Goal: Task Accomplishment & Management: Complete application form

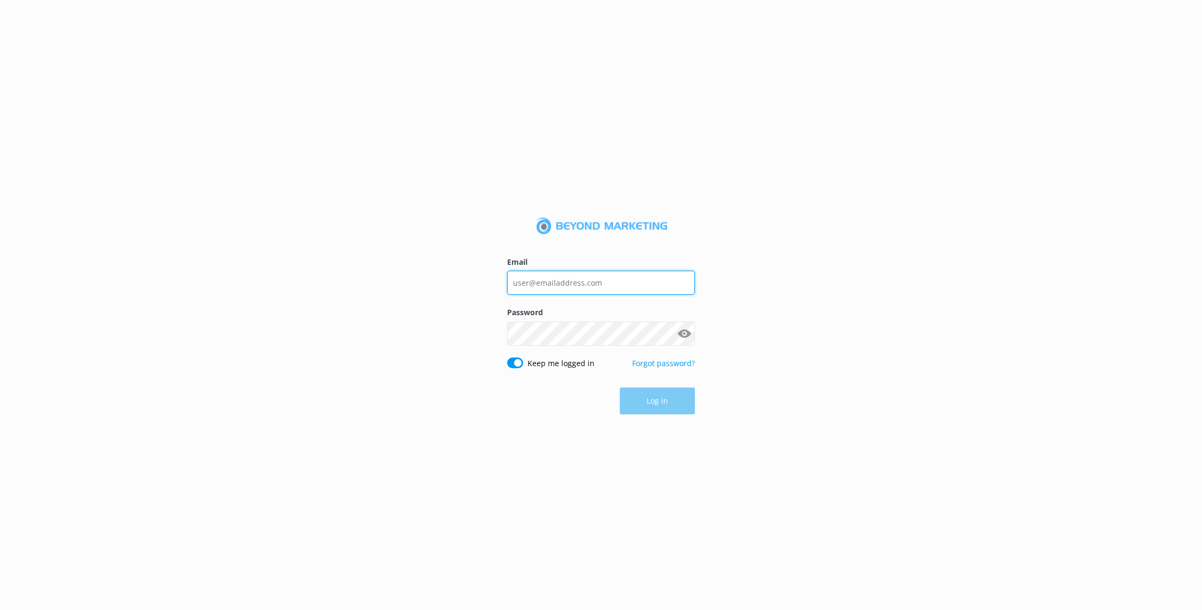
click at [627, 292] on input "Email" at bounding box center [601, 283] width 188 height 24
type input "[EMAIL_ADDRESS][DOMAIN_NAME]"
click at [686, 332] on button "Show password" at bounding box center [683, 333] width 21 height 21
click at [675, 404] on button "Log in" at bounding box center [657, 401] width 75 height 27
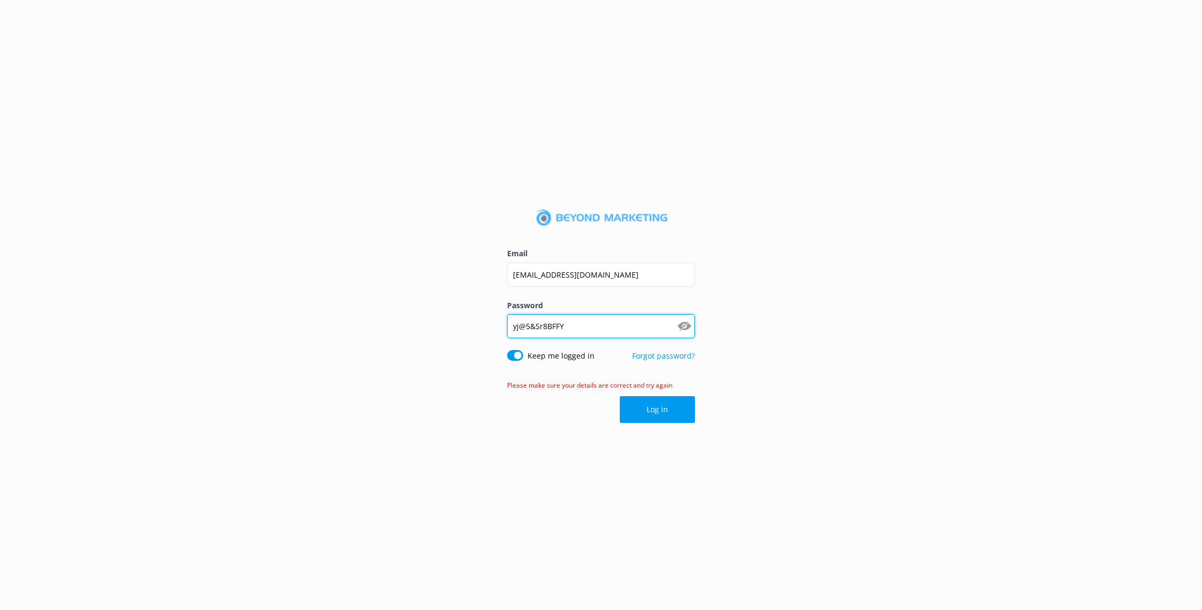
drag, startPoint x: 585, startPoint y: 331, endPoint x: 360, endPoint y: 330, distance: 224.2
click at [360, 330] on div "Email reservations@wisconsinskydivingcenter.com Password yj@5&Sr8BFFY Show pass…" at bounding box center [601, 305] width 1202 height 610
type input "YJ@5&sR8BFFY"
click at [643, 410] on button "Log in" at bounding box center [657, 409] width 75 height 27
click at [546, 326] on input "YJ@5&sR8BFFY" at bounding box center [601, 326] width 188 height 24
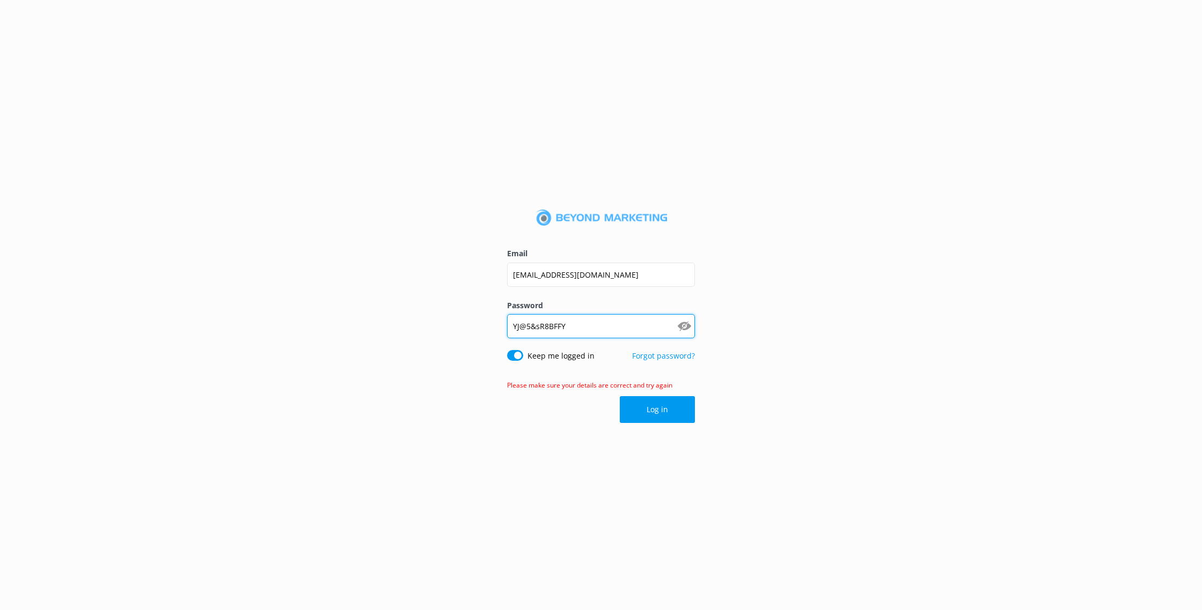
click at [544, 324] on input "YJ@5&sR8BFFY" at bounding box center [601, 326] width 188 height 24
type input "YJ@5&Sr8BFFY"
click at [679, 406] on button "Log in" at bounding box center [657, 409] width 75 height 27
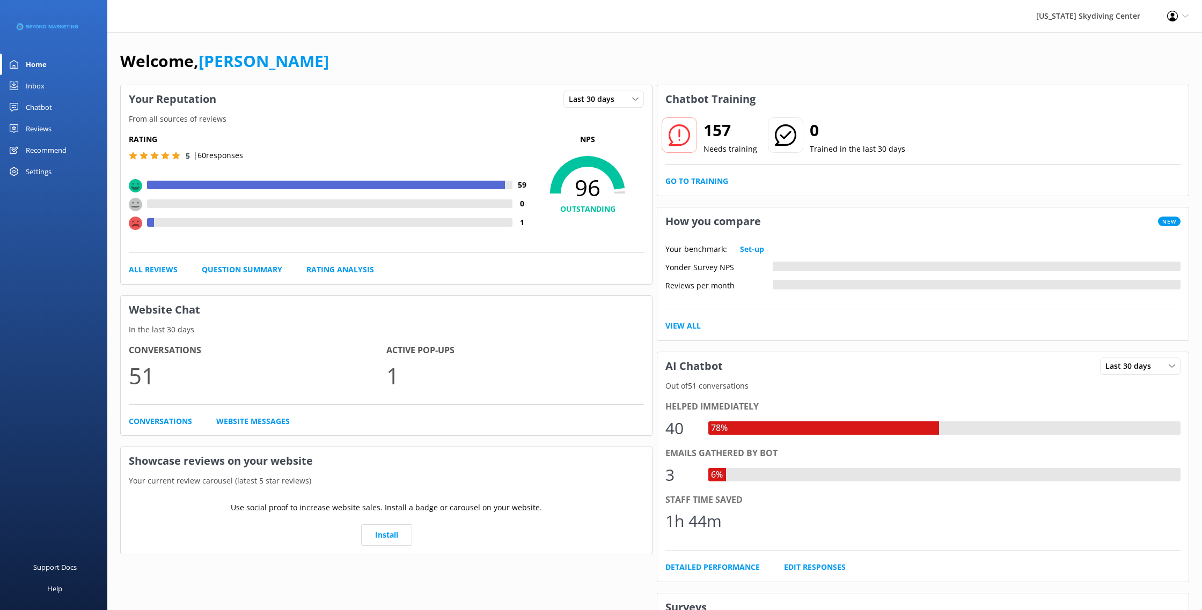
click at [47, 133] on div "Reviews" at bounding box center [39, 128] width 26 height 21
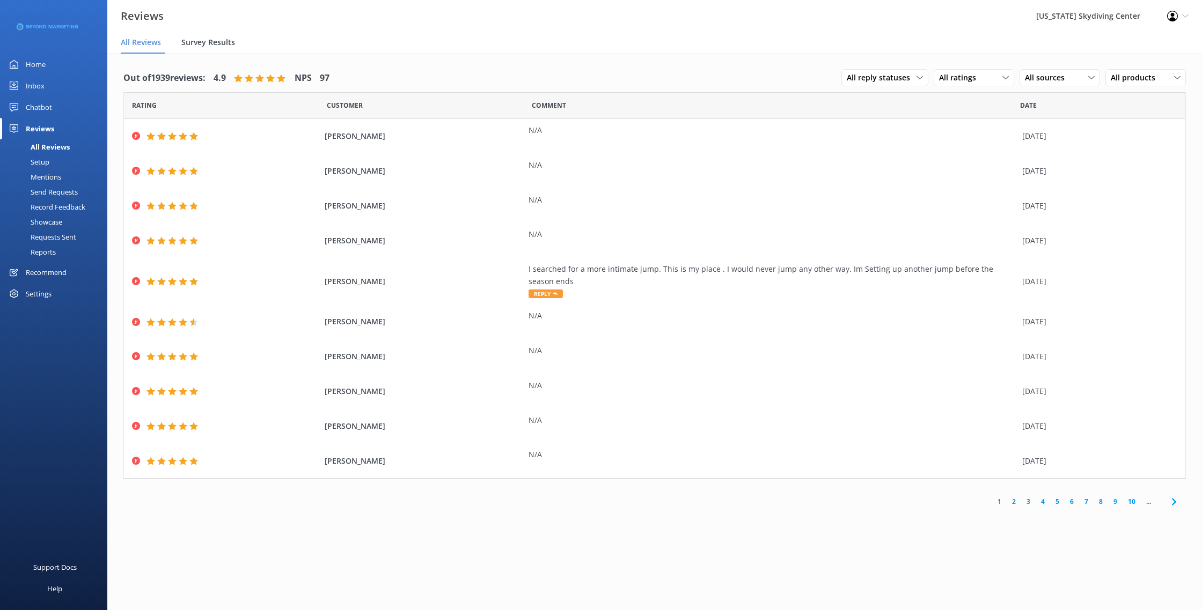
click at [201, 44] on span "Survey Results" at bounding box center [208, 42] width 54 height 11
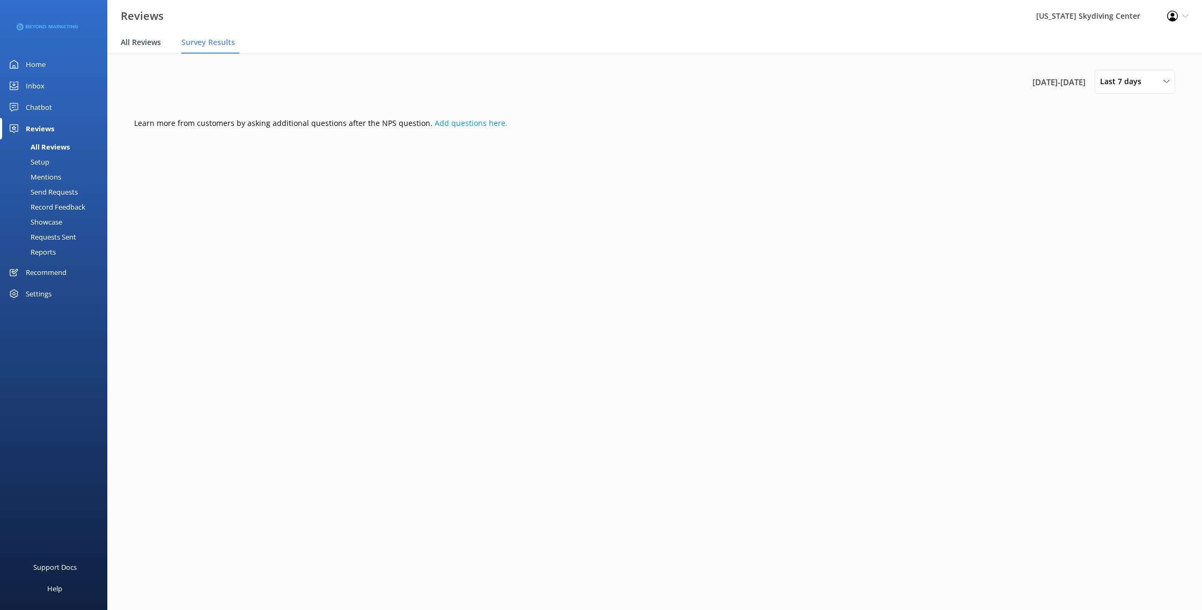
click at [154, 41] on span "All Reviews" at bounding box center [141, 42] width 40 height 11
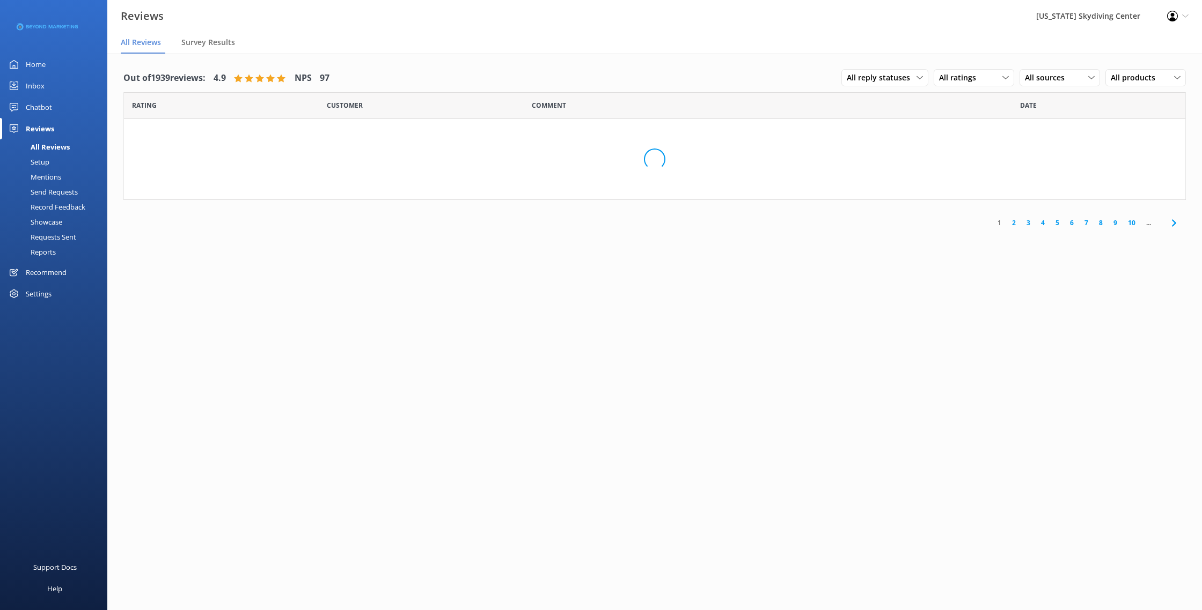
click at [40, 190] on div "Send Requests" at bounding box center [41, 192] width 71 height 15
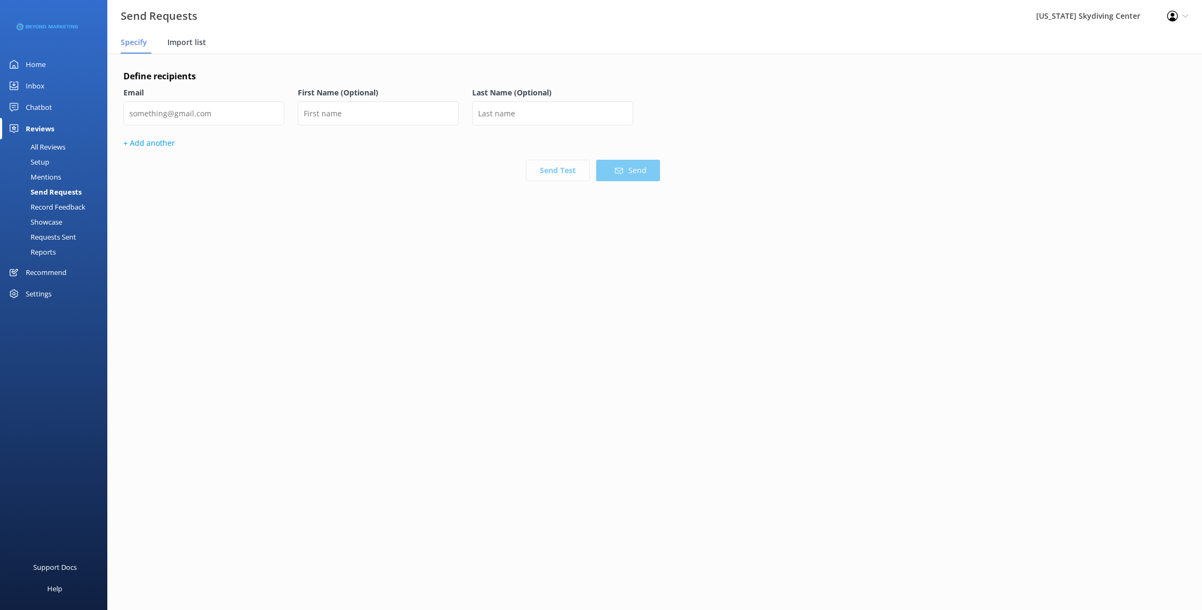
click at [201, 42] on span "Import list" at bounding box center [186, 42] width 39 height 11
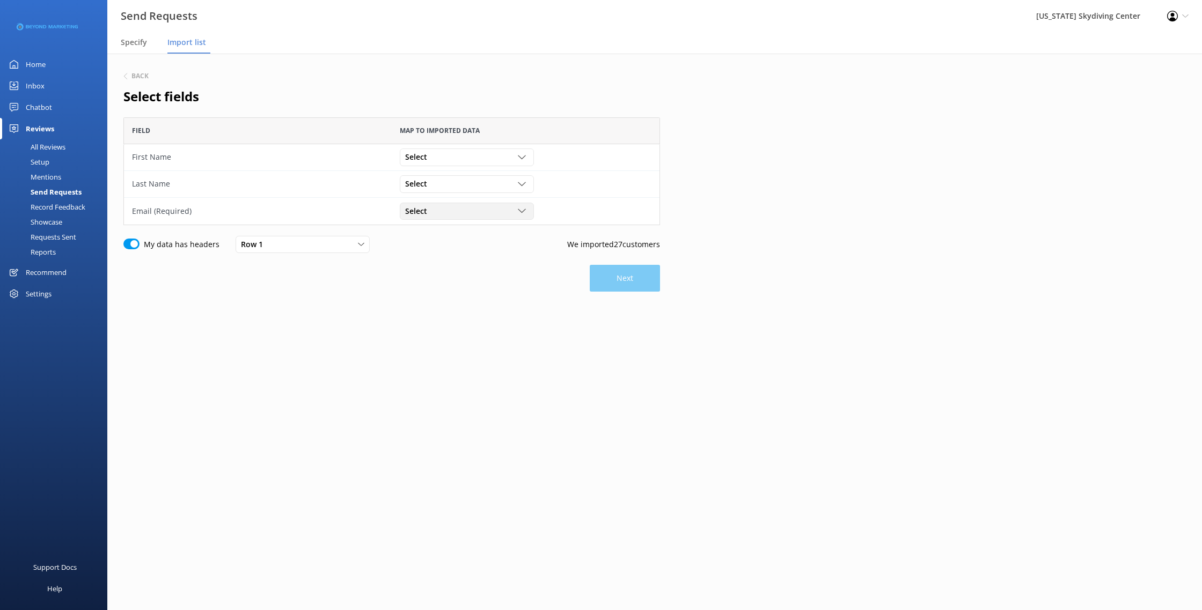
scroll to position [108, 536]
click at [417, 149] on div "Select Customer Id First Name Last Name Email Gender Age Weight Day of birth Ad…" at bounding box center [467, 157] width 134 height 17
click at [437, 198] on div "First Name" at bounding box center [422, 201] width 33 height 11
click at [437, 188] on div "Select" at bounding box center [466, 184] width 129 height 12
click at [450, 240] on link "Last Name" at bounding box center [466, 249] width 133 height 21
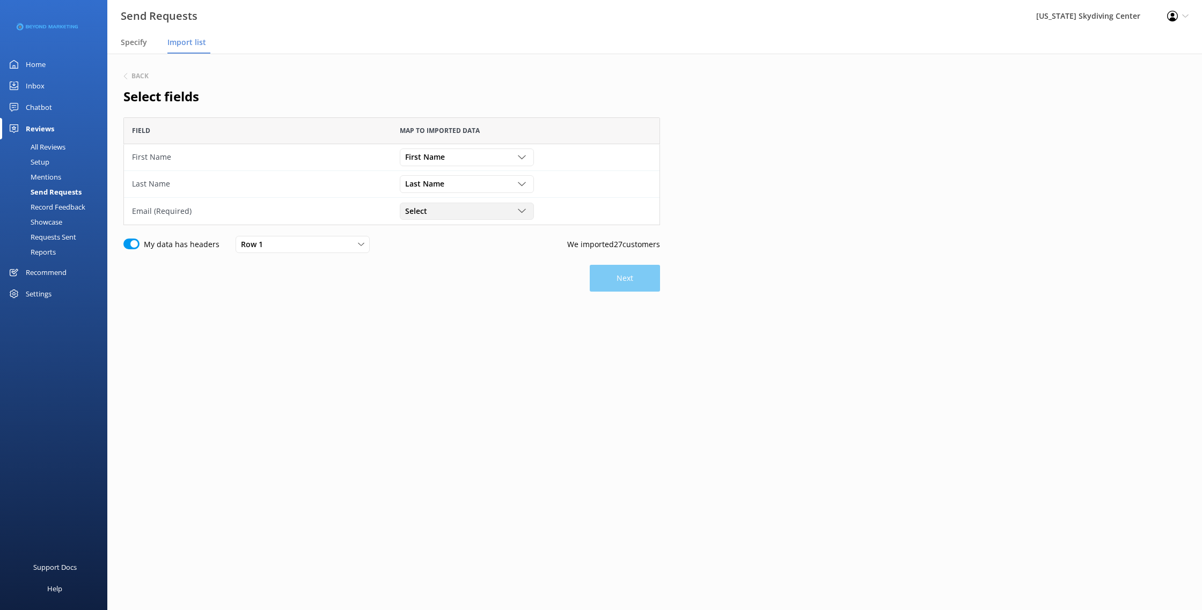
click at [450, 218] on div "Select Customer Id First Name Last Name Email Gender Age Weight Day of birth Ad…" at bounding box center [467, 211] width 134 height 17
click at [438, 301] on link "Email" at bounding box center [466, 298] width 133 height 21
click at [630, 275] on button "Next" at bounding box center [625, 278] width 70 height 27
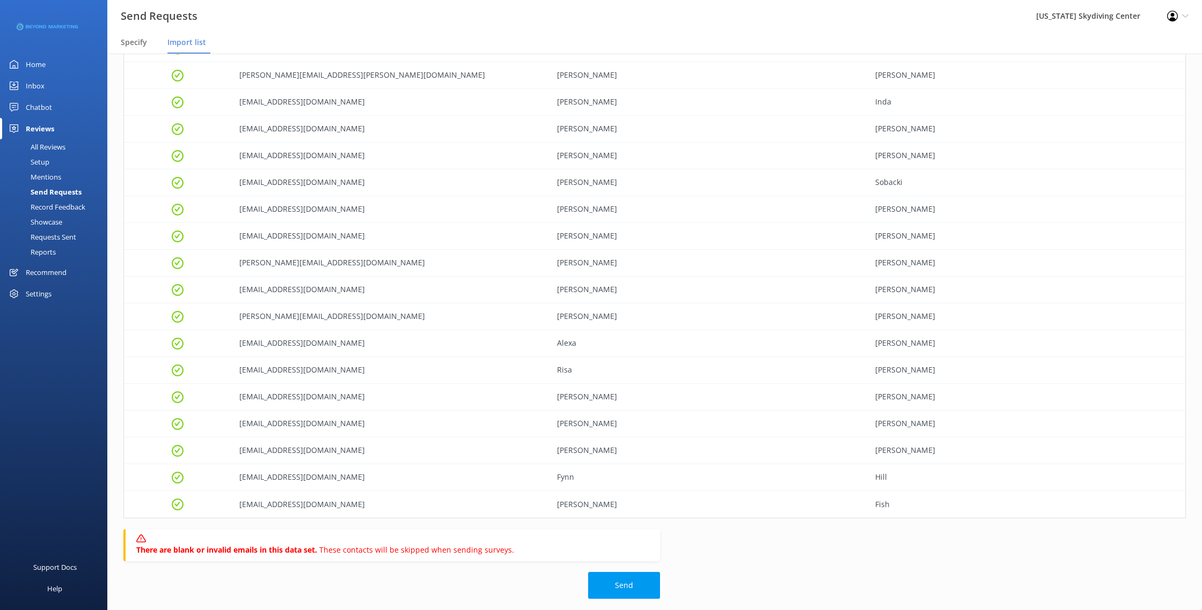
scroll to position [393, 0]
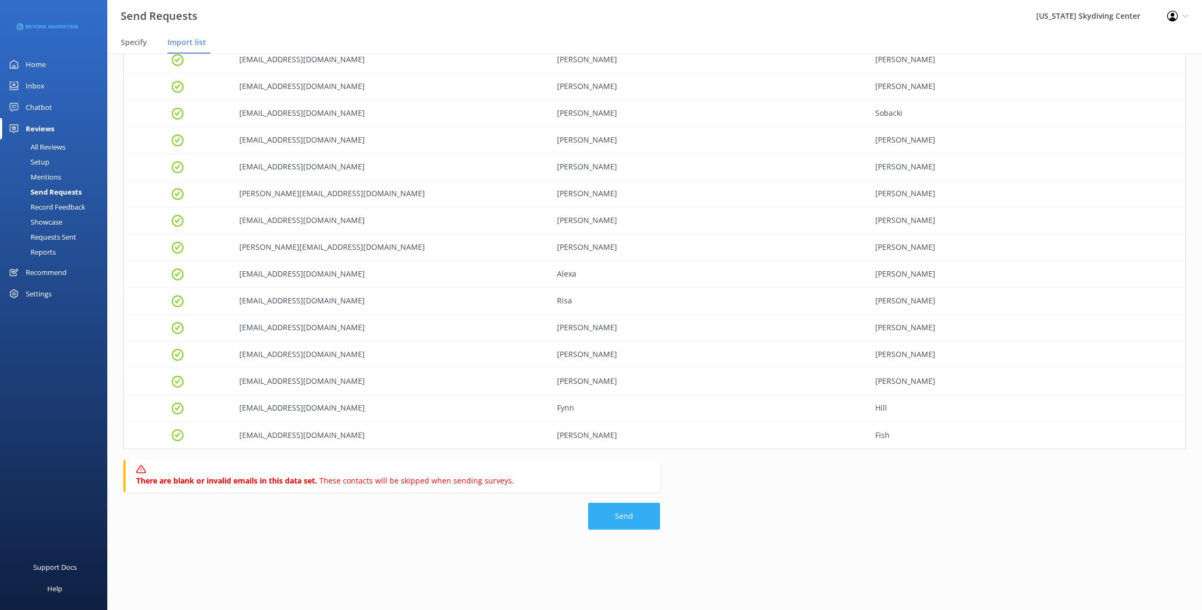
click at [637, 510] on button "Send" at bounding box center [624, 516] width 72 height 27
